Goal: Transaction & Acquisition: Purchase product/service

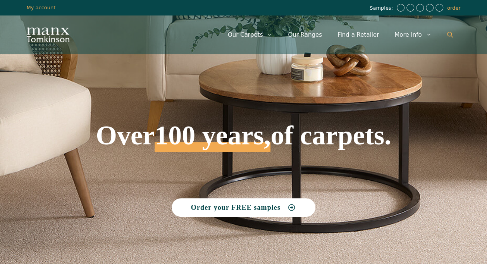
click at [445, 38] on link "Open Search Bar" at bounding box center [449, 34] width 21 height 23
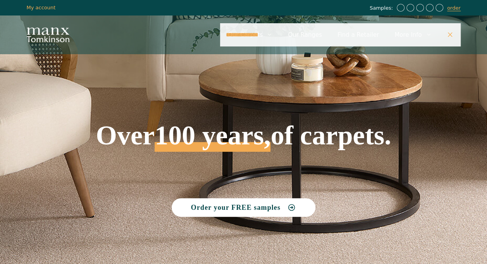
type input "**********"
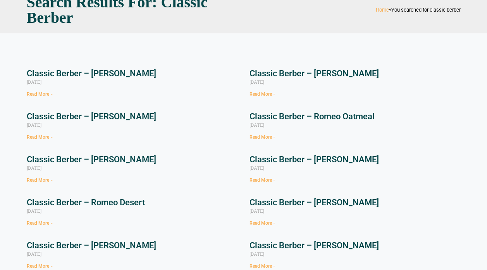
scroll to position [68, 0]
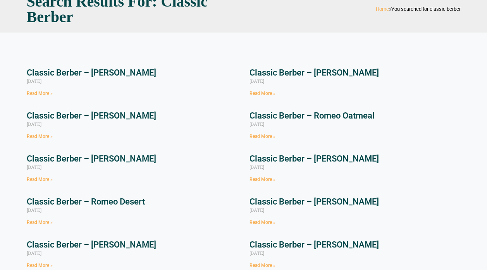
click at [36, 76] on link "Classic Berber – Juliet Slate" at bounding box center [91, 73] width 129 height 10
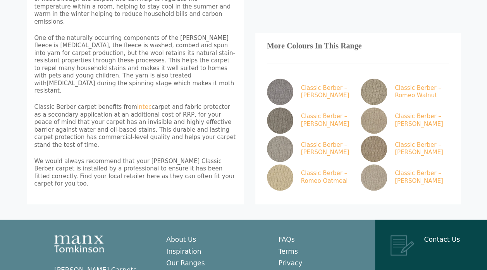
scroll to position [324, 0]
click at [282, 164] on img at bounding box center [280, 177] width 26 height 26
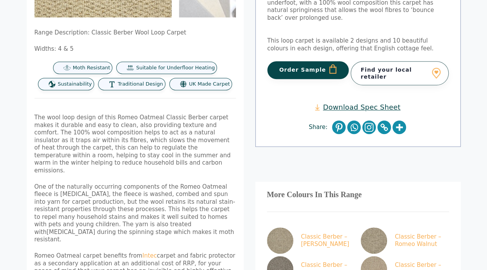
scroll to position [174, 0]
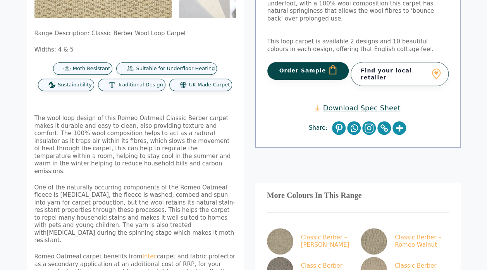
click at [379, 257] on img at bounding box center [373, 270] width 26 height 26
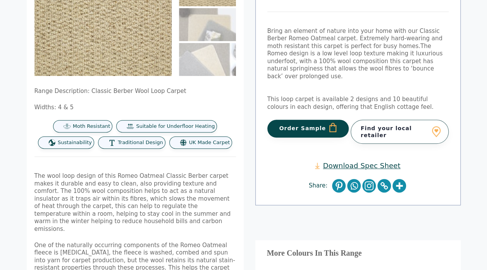
scroll to position [104, 0]
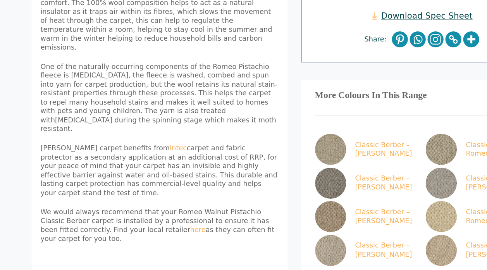
scroll to position [280, 0]
click at [282, 211] on img at bounding box center [280, 224] width 26 height 26
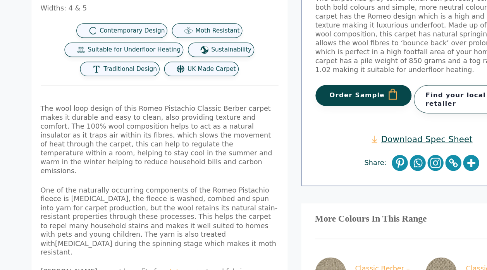
scroll to position [214, 0]
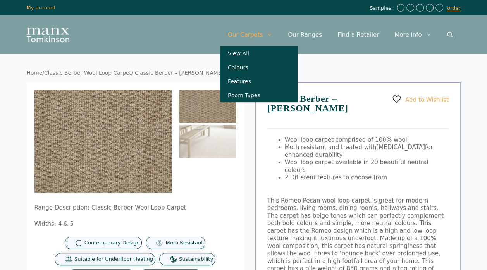
click at [262, 36] on link "Our Carpets" at bounding box center [250, 34] width 60 height 23
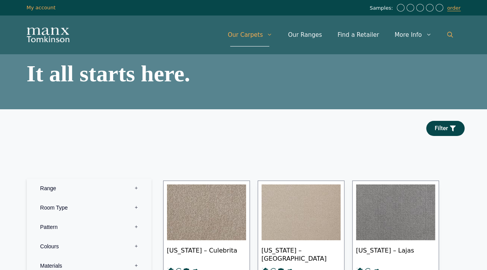
click at [448, 36] on icon "Open Search Bar" at bounding box center [450, 35] width 6 height 6
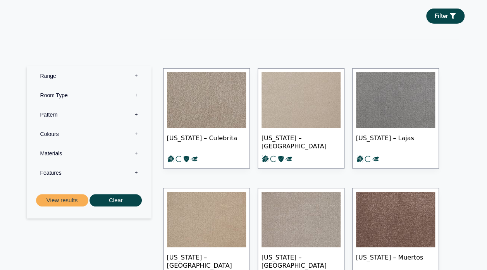
scroll to position [112, 0]
click at [46, 153] on label "Materials 0" at bounding box center [89, 153] width 113 height 19
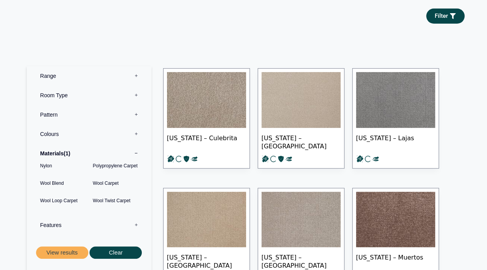
click at [55, 95] on label "Room Type 0" at bounding box center [89, 95] width 113 height 19
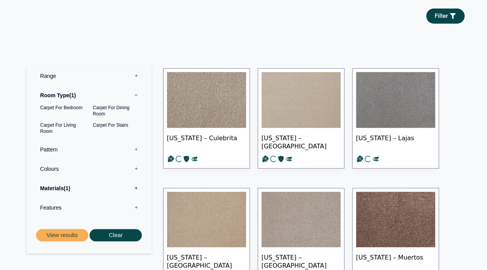
click at [64, 236] on button "View results" at bounding box center [62, 235] width 52 height 13
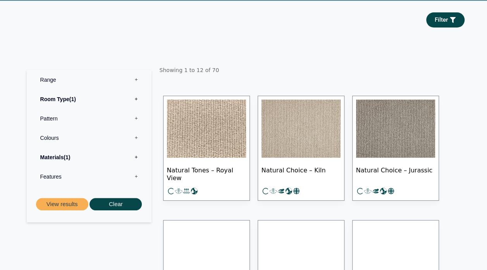
scroll to position [109, 0]
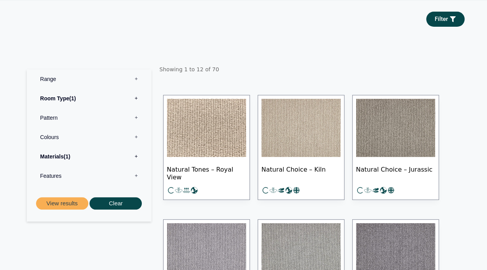
click at [291, 135] on img at bounding box center [300, 128] width 79 height 58
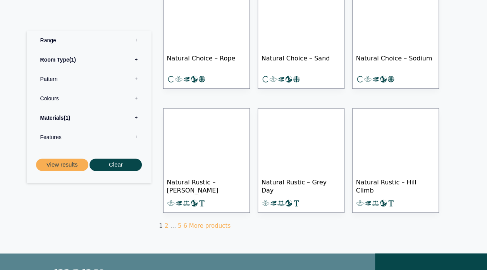
scroll to position [575, 0]
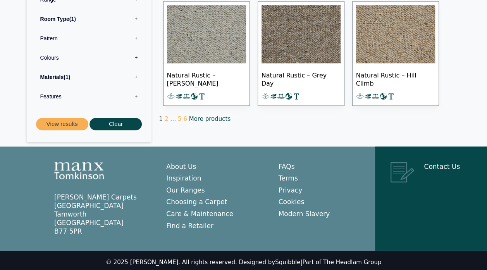
click at [197, 117] on link "More products" at bounding box center [209, 118] width 41 height 7
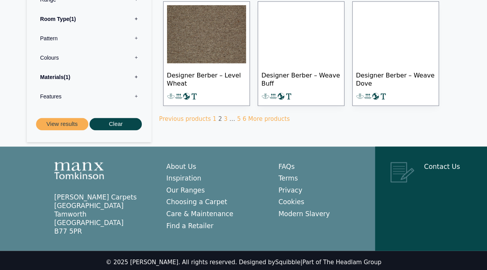
scroll to position [573, 0]
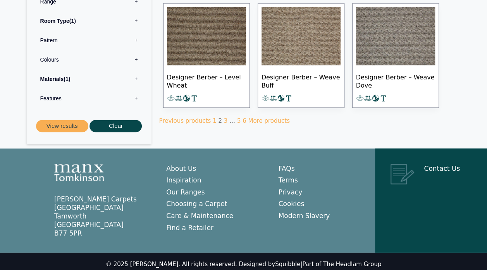
click at [224, 119] on link "3" at bounding box center [226, 120] width 4 height 7
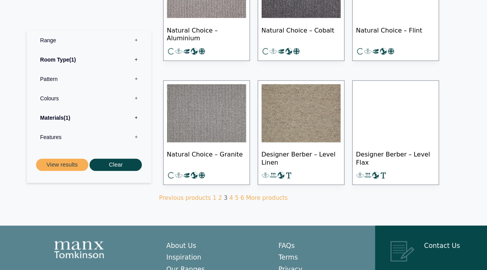
scroll to position [497, 0]
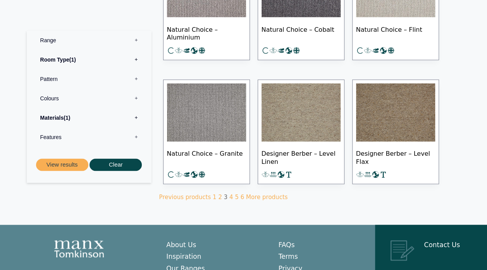
click at [235, 194] on link "5" at bounding box center [237, 197] width 4 height 7
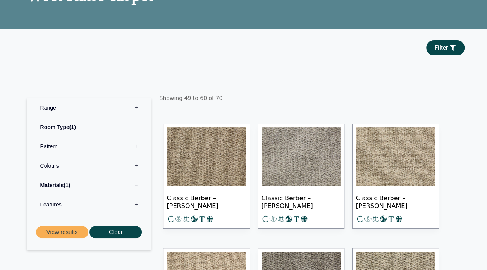
scroll to position [81, 0]
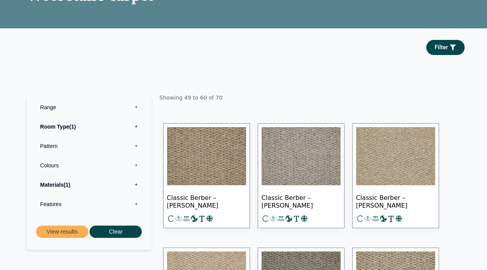
click at [187, 167] on img at bounding box center [206, 156] width 79 height 58
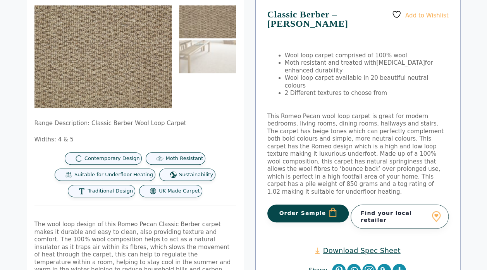
scroll to position [84, 0]
click at [311, 204] on button "Order Sample" at bounding box center [308, 213] width 82 height 18
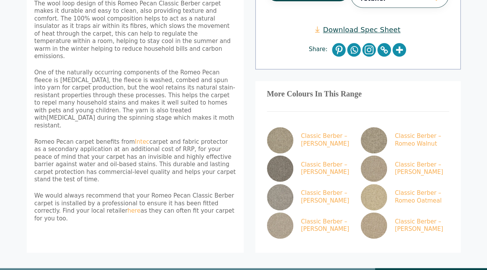
scroll to position [341, 0]
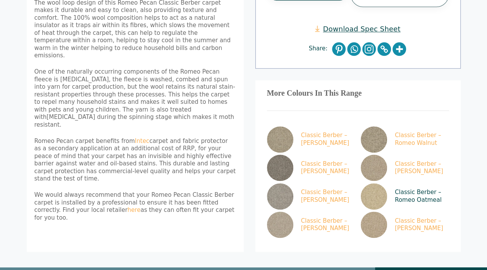
click at [369, 183] on img at bounding box center [373, 196] width 26 height 26
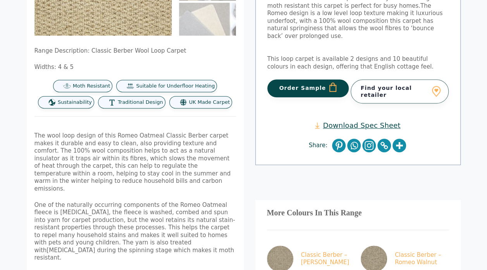
scroll to position [160, 0]
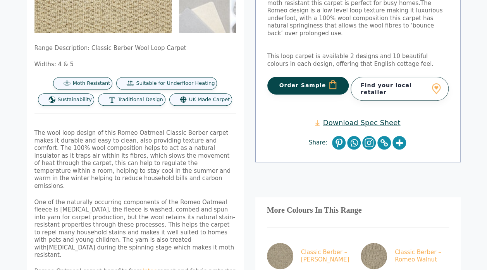
click at [290, 84] on button "Order Sample" at bounding box center [308, 86] width 82 height 18
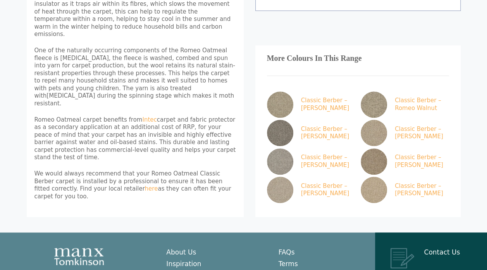
scroll to position [353, 0]
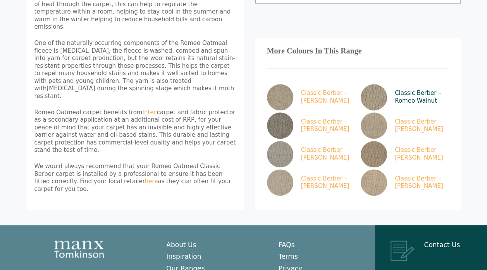
click at [371, 84] on img at bounding box center [373, 97] width 26 height 26
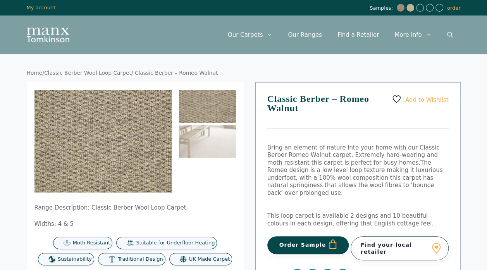
click at [309, 239] on button "Order Sample" at bounding box center [308, 245] width 82 height 18
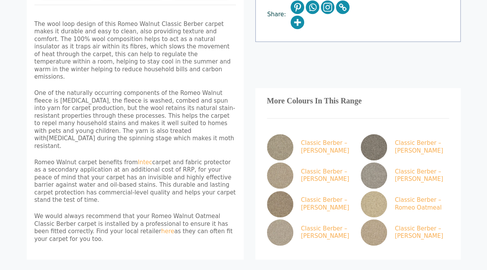
scroll to position [311, 0]
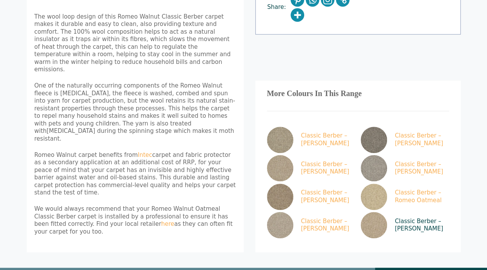
click at [372, 212] on img at bounding box center [373, 225] width 26 height 26
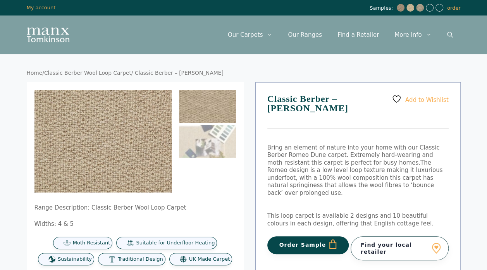
click at [298, 236] on button "Order Sample" at bounding box center [308, 245] width 82 height 18
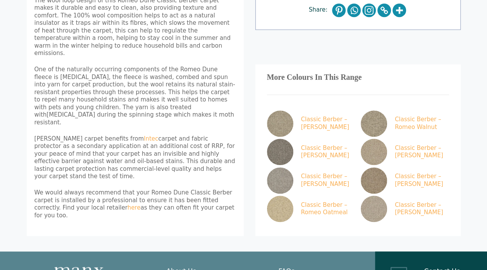
scroll to position [327, 0]
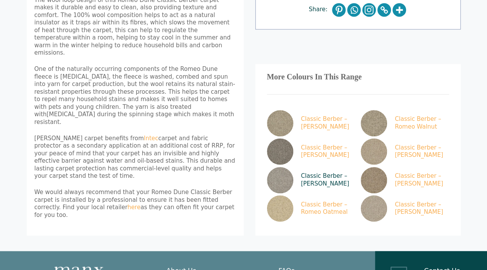
click at [281, 167] on img at bounding box center [280, 180] width 26 height 26
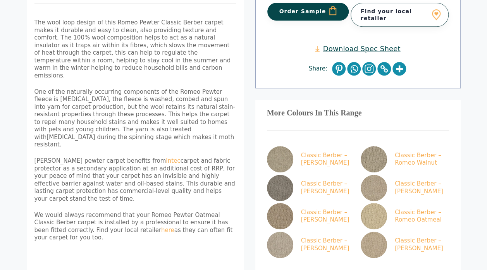
scroll to position [287, 0]
click at [373, 174] on img at bounding box center [373, 187] width 26 height 26
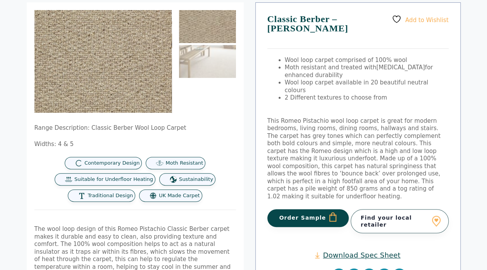
scroll to position [93, 0]
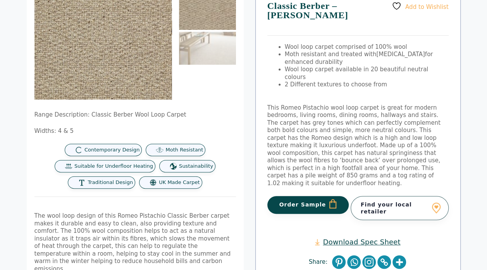
click at [306, 196] on button "Order Sample" at bounding box center [308, 205] width 82 height 18
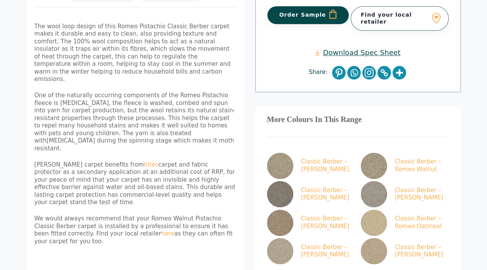
scroll to position [317, 0]
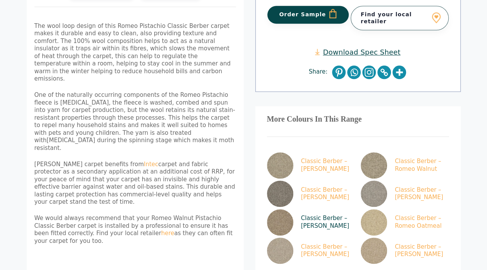
click at [283, 209] on img at bounding box center [280, 222] width 26 height 26
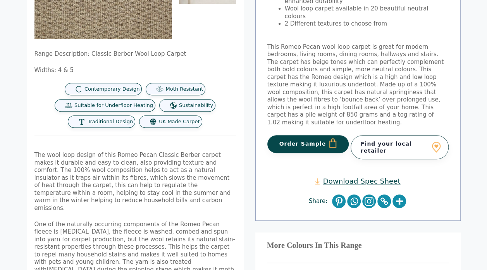
scroll to position [160, 0]
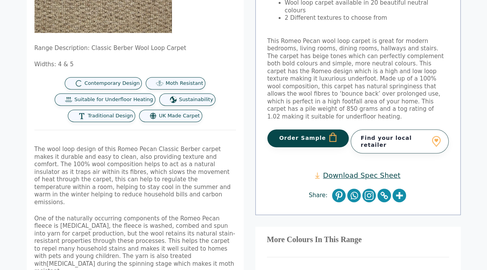
click at [287, 129] on button "Order Sample" at bounding box center [308, 138] width 82 height 18
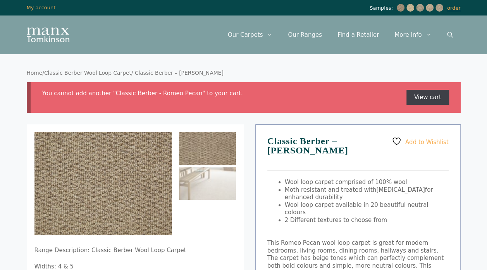
click at [420, 105] on link "View cart" at bounding box center [427, 97] width 43 height 15
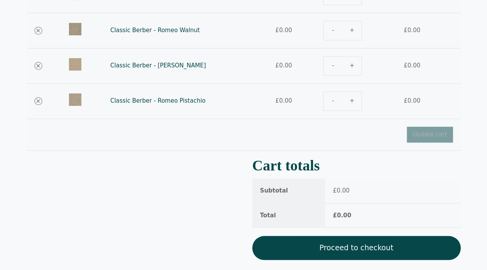
scroll to position [187, 0]
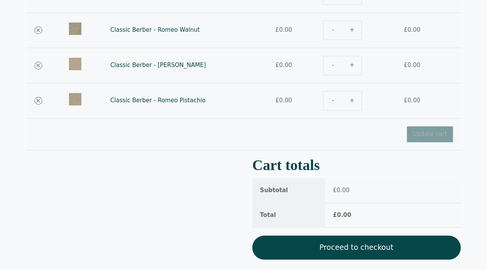
click at [338, 248] on link "Proceed to checkout" at bounding box center [356, 247] width 208 height 24
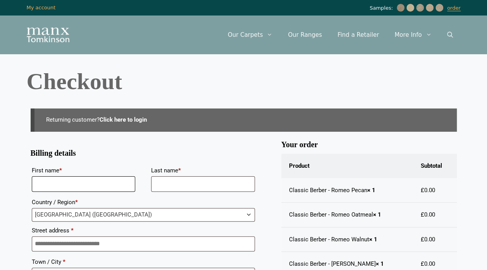
click at [108, 186] on input "First name *" at bounding box center [84, 183] width 104 height 15
type input "******"
type input "*****"
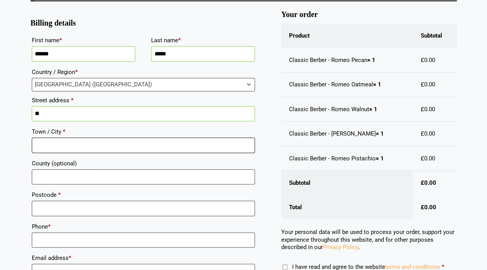
scroll to position [139, 0]
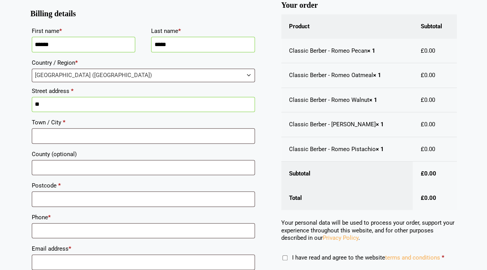
click at [94, 104] on input "**" at bounding box center [143, 104] width 223 height 15
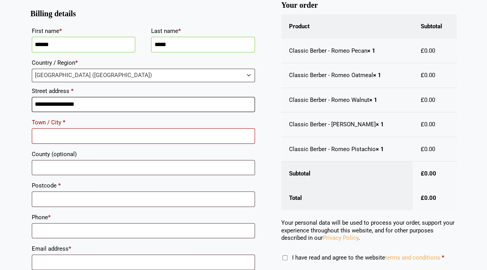
type input "**********"
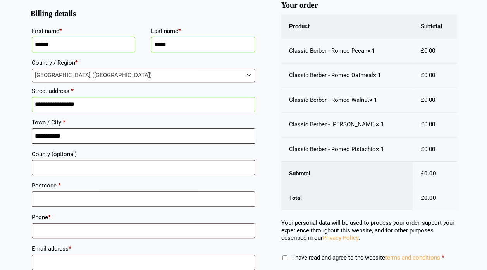
type input "**********"
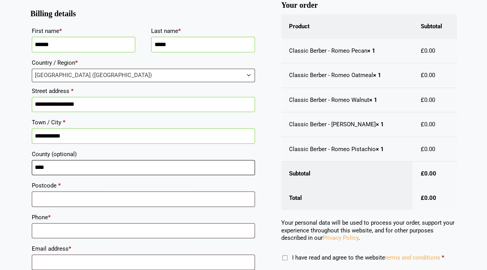
type input "****"
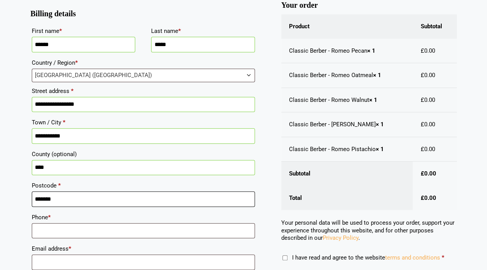
type input "*******"
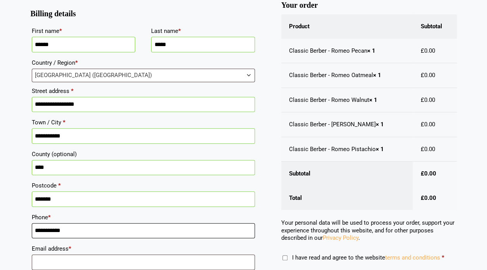
type input "**********"
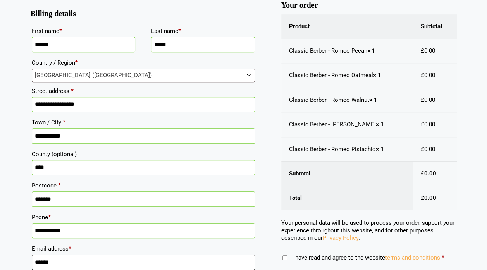
type input "**********"
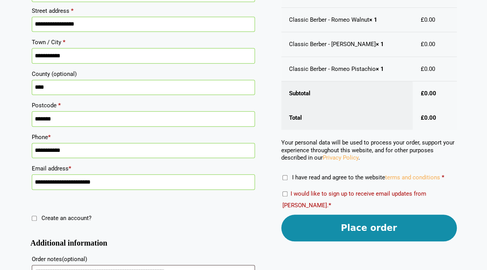
scroll to position [221, 0]
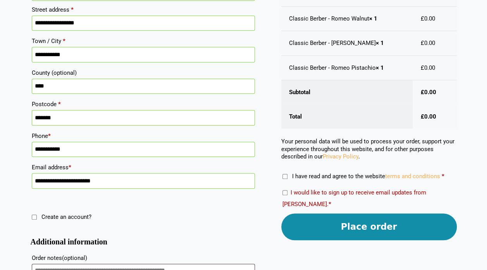
click at [365, 232] on button "Place order" at bounding box center [368, 226] width 175 height 27
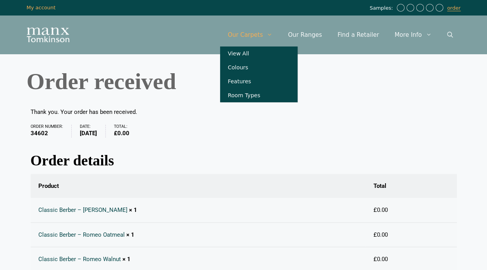
click at [274, 38] on span "Primary" at bounding box center [271, 34] width 17 height 23
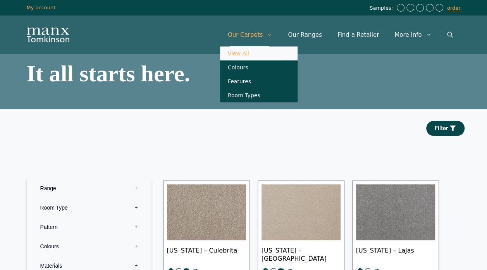
click at [261, 34] on link "Our Carpets" at bounding box center [250, 34] width 60 height 23
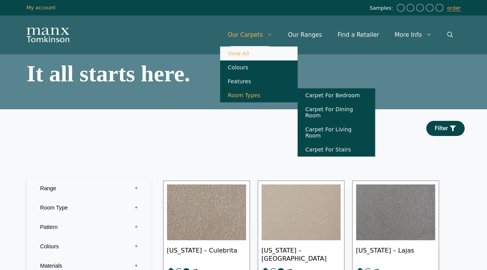
click at [258, 102] on link "Room Types" at bounding box center [258, 95] width 77 height 14
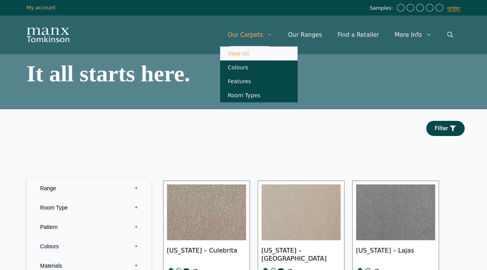
click at [272, 37] on icon "Primary" at bounding box center [269, 35] width 6 height 6
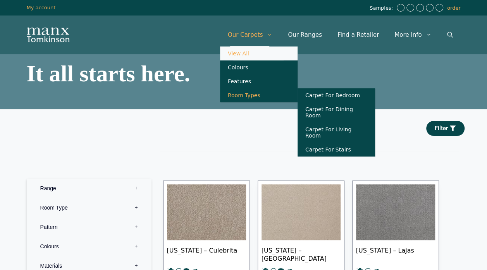
click at [259, 102] on link "Room Types" at bounding box center [258, 95] width 77 height 14
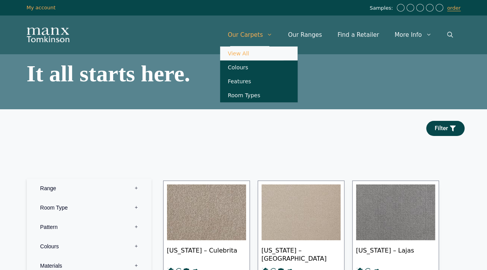
click at [253, 36] on link "Our Carpets" at bounding box center [250, 34] width 60 height 23
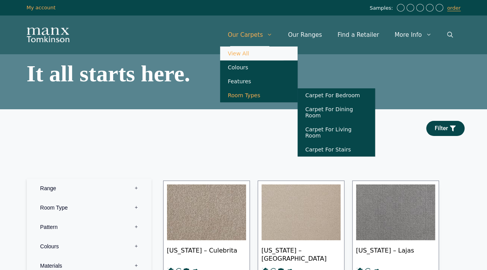
click at [266, 101] on link "Room Types" at bounding box center [258, 95] width 77 height 14
click at [331, 150] on link "Carpet For Stairs" at bounding box center [335, 149] width 77 height 14
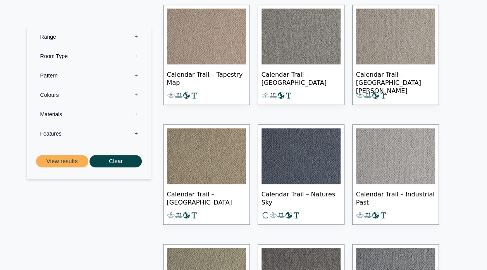
scroll to position [415, 0]
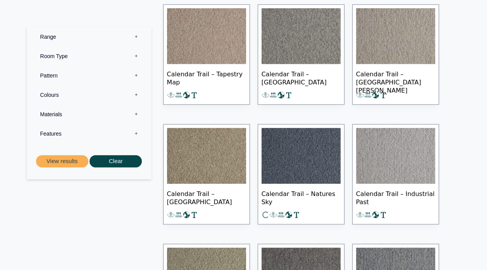
click at [378, 151] on img at bounding box center [395, 156] width 79 height 56
click at [196, 159] on img at bounding box center [206, 156] width 79 height 56
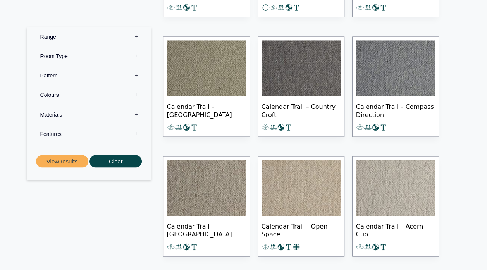
scroll to position [623, 0]
click at [295, 193] on img at bounding box center [300, 188] width 79 height 56
click at [388, 172] on img at bounding box center [395, 188] width 79 height 56
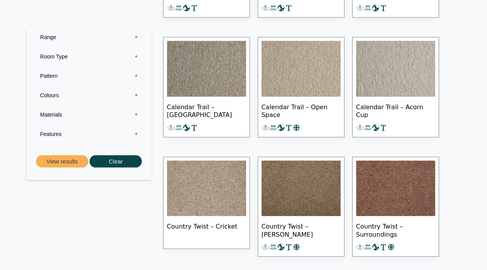
scroll to position [763, 0]
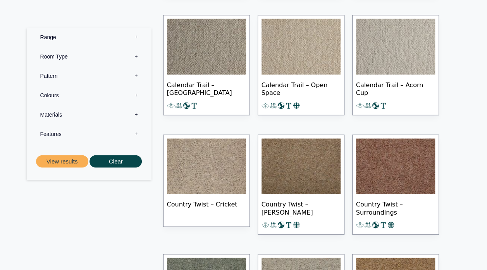
click at [196, 177] on img at bounding box center [206, 167] width 79 height 56
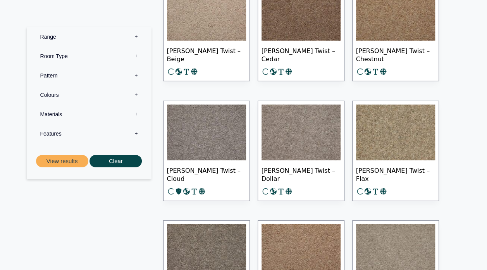
scroll to position [2593, 0]
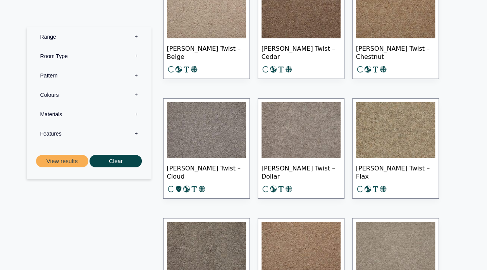
click at [377, 133] on img at bounding box center [395, 130] width 79 height 56
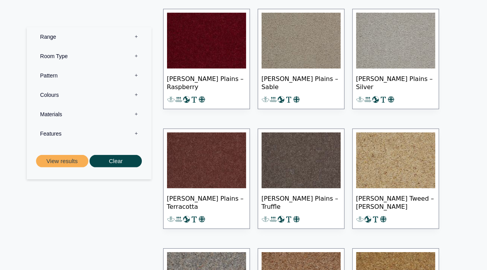
scroll to position [3999, 0]
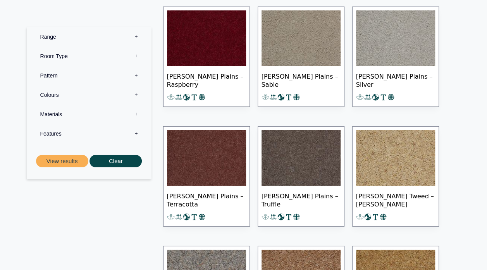
click at [381, 160] on img at bounding box center [395, 158] width 79 height 56
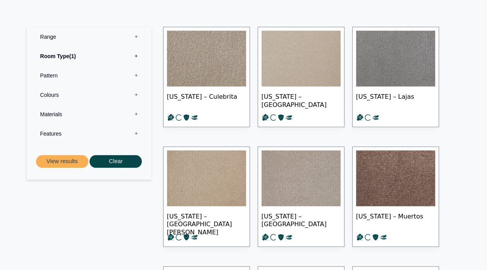
scroll to position [345, 0]
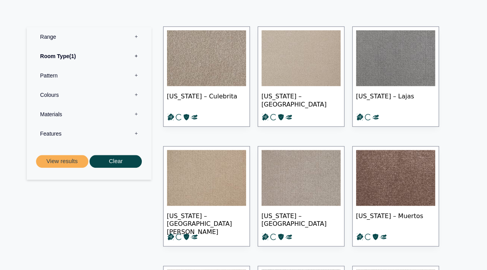
click at [288, 177] on img at bounding box center [300, 178] width 79 height 56
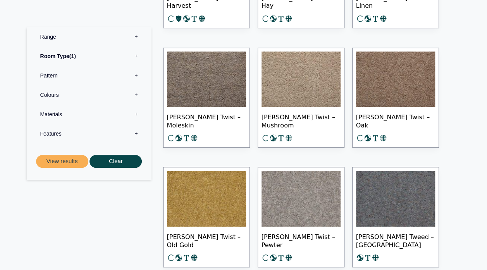
scroll to position [3075, 0]
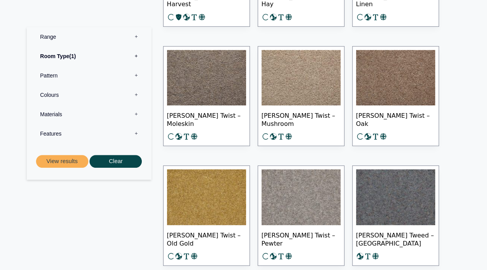
click at [282, 84] on img at bounding box center [300, 78] width 79 height 56
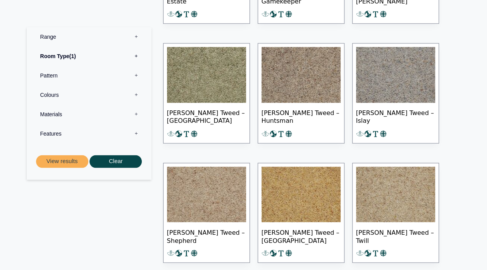
scroll to position [3437, 0]
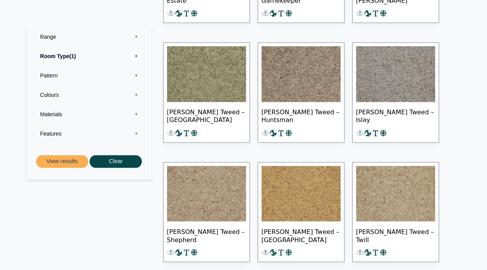
click at [213, 194] on img at bounding box center [206, 194] width 79 height 56
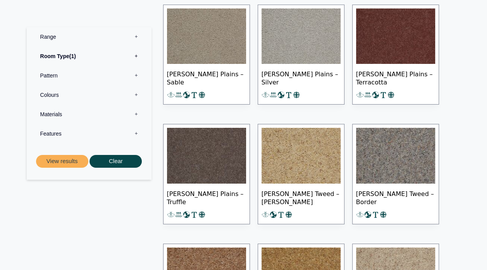
scroll to position [4194, 0]
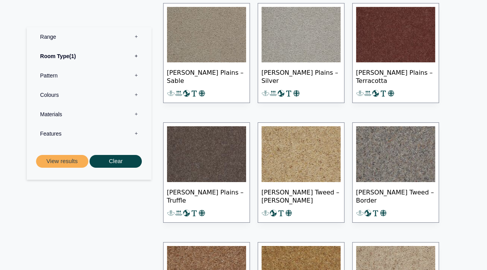
click at [300, 167] on img at bounding box center [300, 154] width 79 height 56
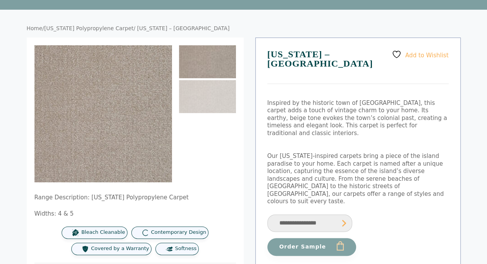
scroll to position [43, 0]
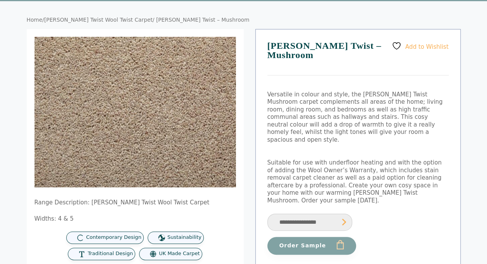
scroll to position [52, 0]
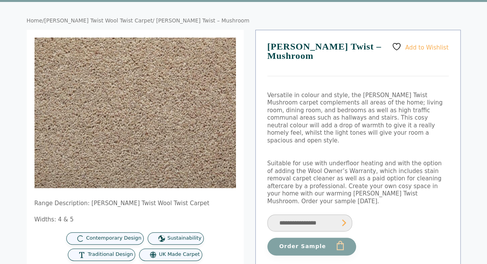
click at [295, 214] on select "**********" at bounding box center [309, 222] width 85 height 17
click at [267, 214] on select "**********" at bounding box center [309, 222] width 85 height 17
select select "**********"
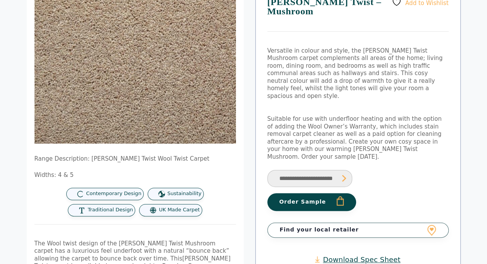
scroll to position [97, 0]
click at [288, 193] on button "Order Sample" at bounding box center [311, 202] width 89 height 18
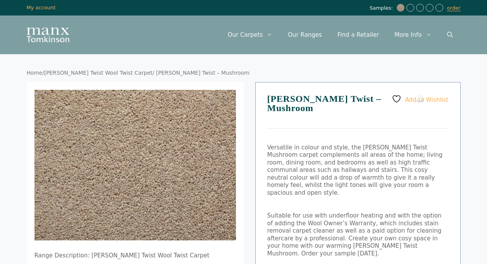
select select "**********"
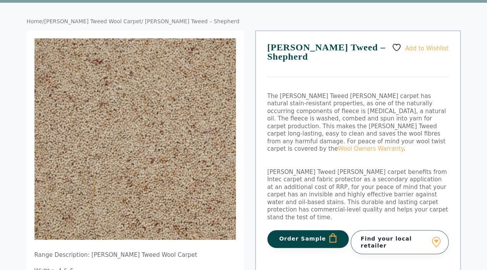
scroll to position [57, 0]
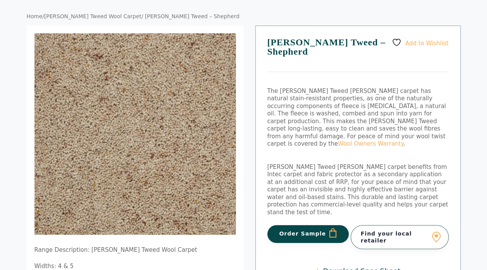
click at [313, 225] on button "Order Sample" at bounding box center [308, 234] width 82 height 18
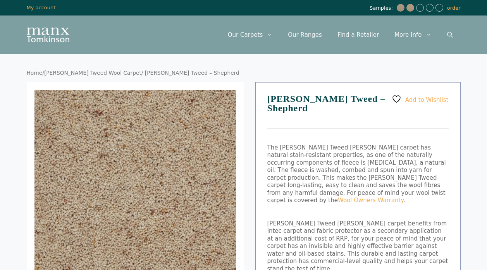
scroll to position [57, 0]
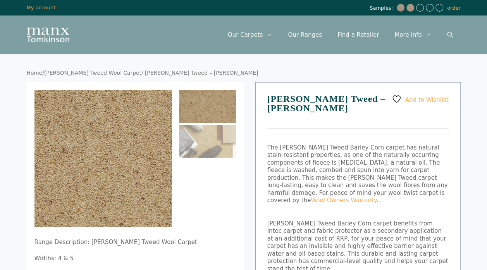
click at [215, 164] on ol at bounding box center [207, 158] width 57 height 137
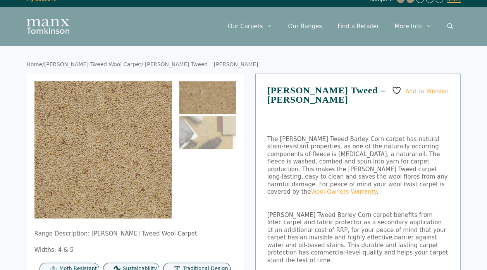
scroll to position [6, 0]
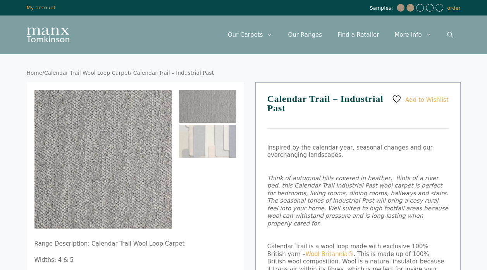
click at [50, 181] on img at bounding box center [142, 200] width 217 height 220
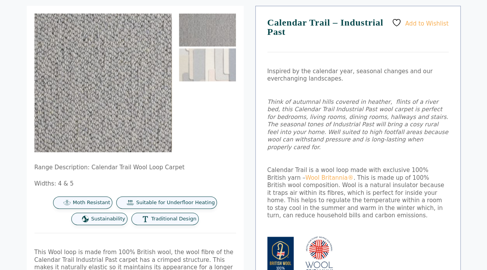
scroll to position [69, 0]
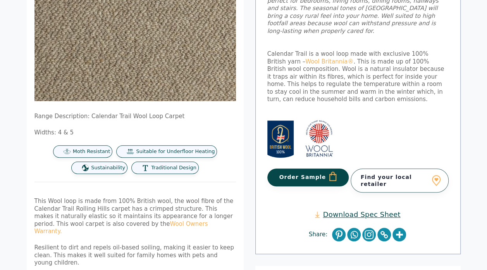
scroll to position [197, 0]
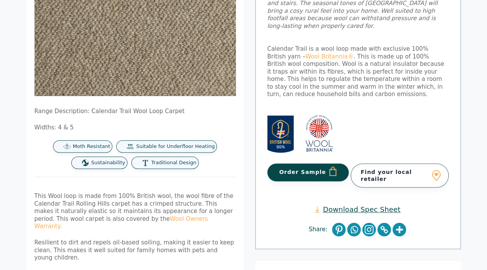
click at [290, 163] on button "Order Sample" at bounding box center [308, 172] width 82 height 18
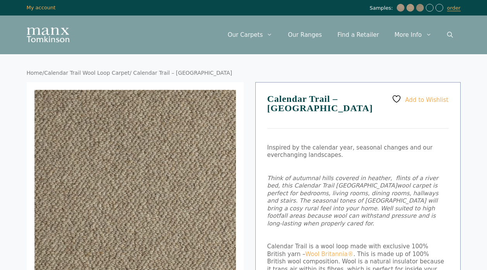
scroll to position [197, 0]
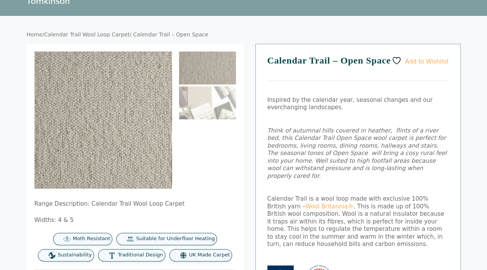
scroll to position [39, 0]
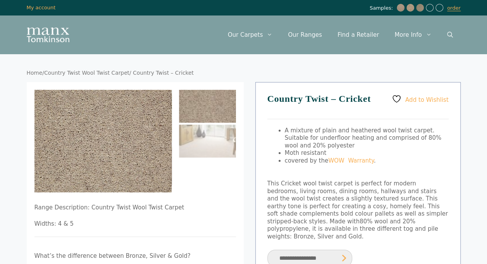
click at [87, 158] on img at bounding box center [189, 206] width 310 height 232
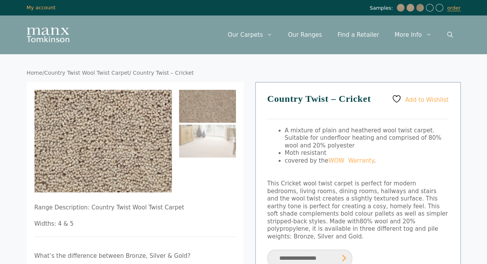
click at [99, 151] on img at bounding box center [123, 120] width 310 height 232
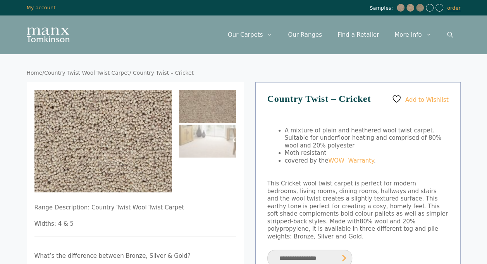
click at [81, 151] on img at bounding box center [108, 128] width 310 height 232
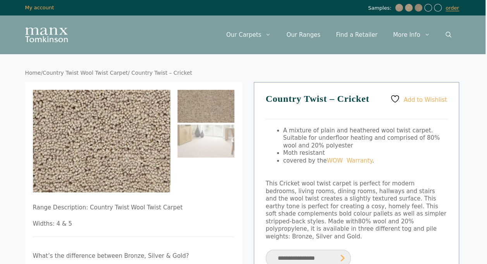
scroll to position [0, 1]
click at [51, 149] on img at bounding box center [130, 128] width 310 height 232
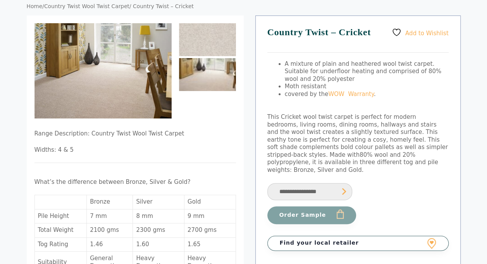
scroll to position [66, 0]
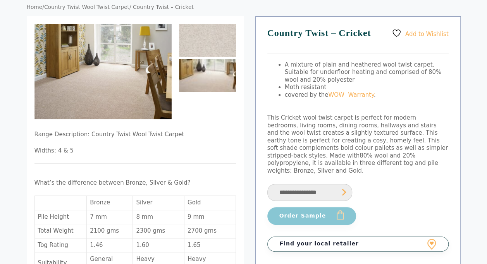
click at [293, 209] on button "Order Sample" at bounding box center [311, 216] width 89 height 18
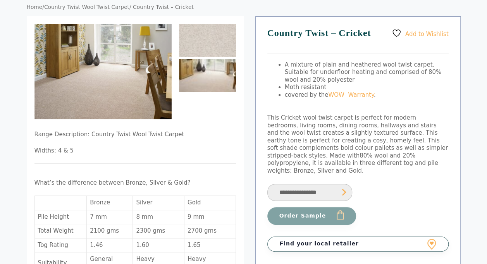
click at [303, 186] on select "**********" at bounding box center [309, 192] width 85 height 17
click at [267, 184] on select "**********" at bounding box center [309, 192] width 85 height 17
select select "**********"
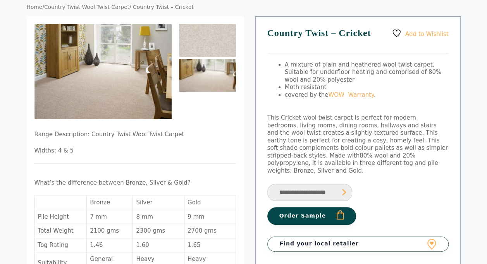
click at [297, 210] on button "Order Sample" at bounding box center [311, 216] width 89 height 18
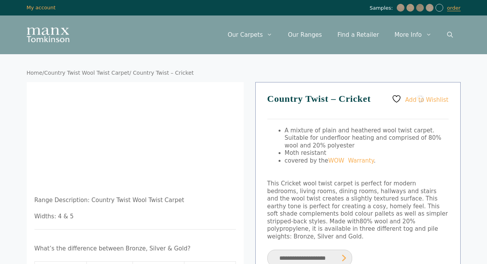
select select "**********"
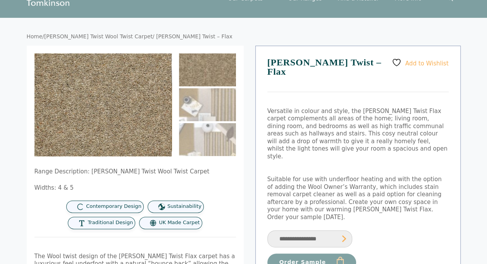
scroll to position [37, 0]
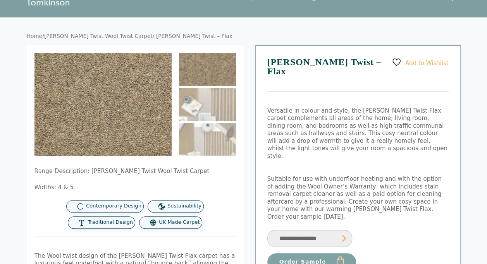
click at [301, 230] on select "**********" at bounding box center [309, 238] width 85 height 17
click at [267, 230] on select "**********" at bounding box center [309, 238] width 85 height 17
select select "**********"
click at [317, 253] on button "Order Sample" at bounding box center [311, 262] width 89 height 18
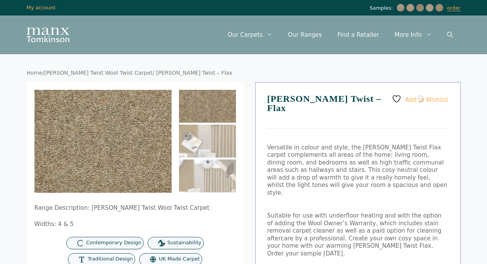
select select "**********"
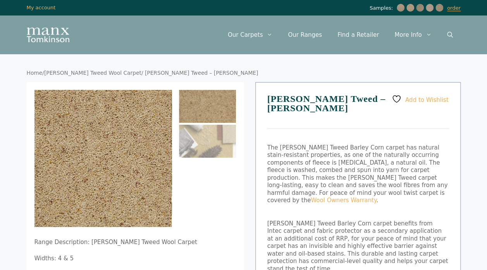
click at [381, 10] on span "Samples:" at bounding box center [381, 8] width 25 height 7
click at [385, 10] on span "Samples:" at bounding box center [381, 8] width 25 height 7
click at [454, 11] on link "order" at bounding box center [454, 8] width 14 height 6
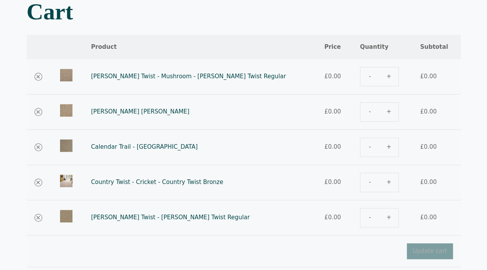
scroll to position [69, 0]
click at [383, 77] on div "[PERSON_NAME] Twist - Mushroom - [PERSON_NAME] Twist Regular quantity" at bounding box center [382, 76] width 45 height 19
click at [372, 82] on div "[PERSON_NAME] Twist - Mushroom - [PERSON_NAME] Twist Regular quantity" at bounding box center [382, 76] width 45 height 19
click at [316, 86] on td "£ 0.00" at bounding box center [334, 77] width 36 height 35
click at [381, 76] on div "[PERSON_NAME] Twist - Mushroom - [PERSON_NAME] Twist Regular quantity" at bounding box center [382, 76] width 45 height 19
